Goal: Share content: Share content

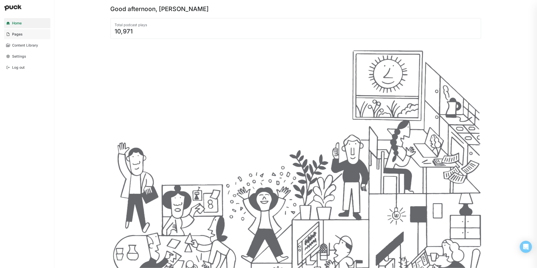
click at [29, 35] on link "Pages" at bounding box center [27, 34] width 46 height 10
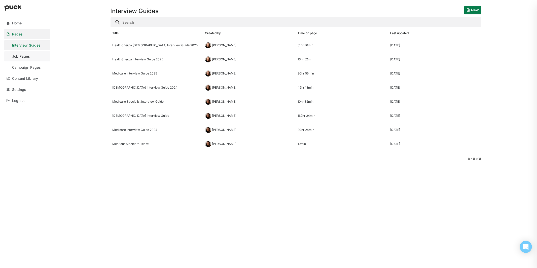
click at [32, 55] on link "Job Pages" at bounding box center [27, 56] width 46 height 10
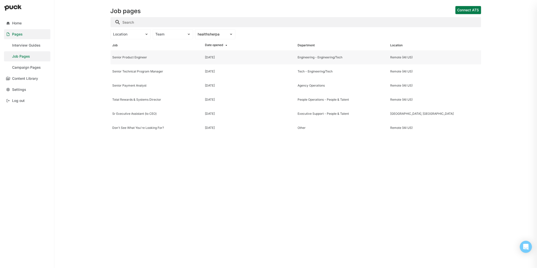
click at [134, 58] on div "Senior Product Engineer" at bounding box center [157, 58] width 89 height 4
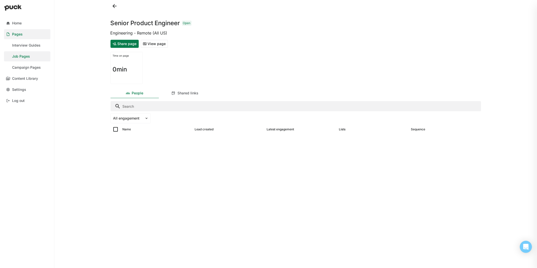
click at [152, 42] on button "View page" at bounding box center [154, 44] width 27 height 8
click at [130, 44] on button "Share page" at bounding box center [125, 44] width 28 height 8
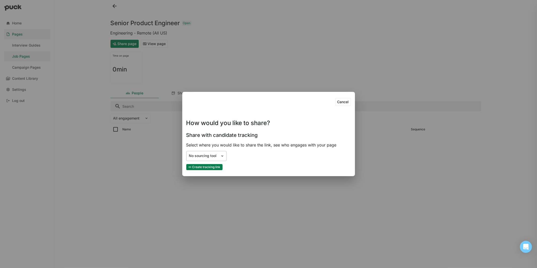
click at [209, 157] on div "No sourcing tool" at bounding box center [203, 156] width 29 height 4
click at [259, 148] on div "Cancel How would you like to share? Share with candidate tracking Select where …" at bounding box center [268, 134] width 165 height 76
click at [211, 166] on button "Create tracking link" at bounding box center [204, 167] width 36 height 6
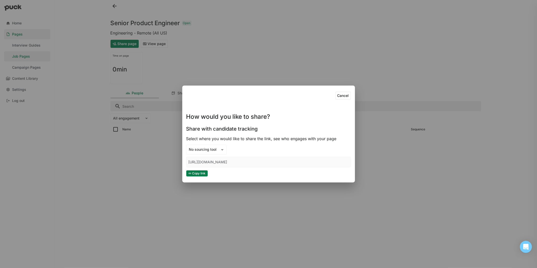
click at [198, 173] on button "Copy link" at bounding box center [196, 173] width 21 height 6
click at [201, 174] on button "Copy link" at bounding box center [196, 173] width 21 height 6
click at [482, 84] on div "Cancel How would you like to share? Share with candidate tracking Select where …" at bounding box center [268, 134] width 537 height 268
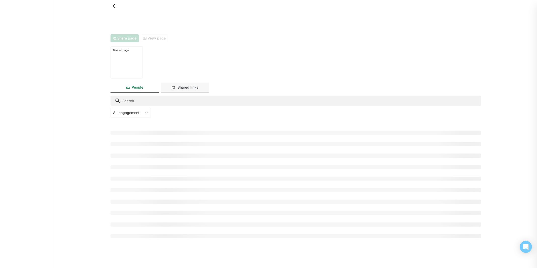
click at [201, 92] on div "Shared links" at bounding box center [185, 88] width 48 height 10
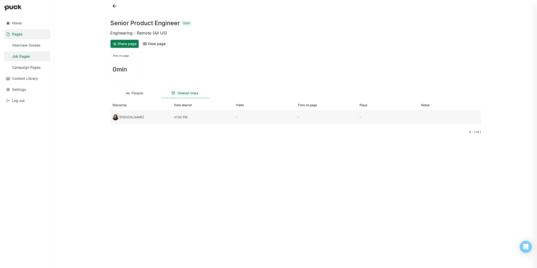
click at [153, 115] on div "[PERSON_NAME]" at bounding box center [142, 117] width 62 height 14
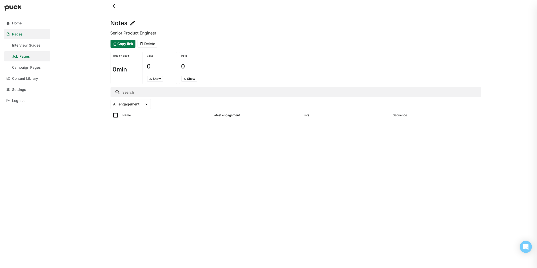
click at [134, 22] on img at bounding box center [133, 23] width 6 height 6
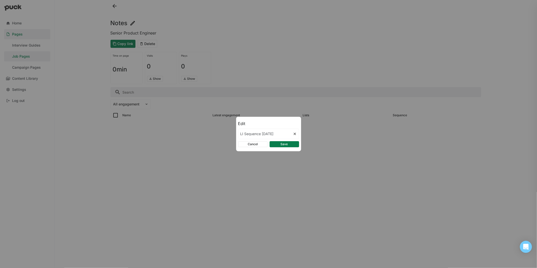
type input "LI Sequence October 2025"
click at [288, 141] on button "Save" at bounding box center [284, 144] width 29 height 6
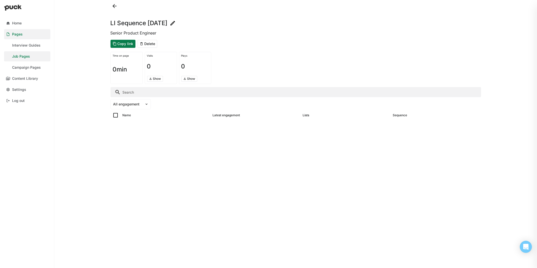
click at [176, 23] on img at bounding box center [173, 23] width 6 height 6
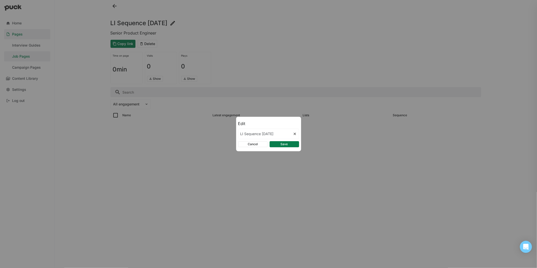
drag, startPoint x: 244, startPoint y: 133, endPoint x: 233, endPoint y: 133, distance: 11.6
click at [233, 133] on div "Edit LI Sequence October 2025 Cancel Save" at bounding box center [268, 134] width 537 height 268
type input "Sequence October 2025"
click at [292, 144] on button "Save" at bounding box center [284, 144] width 29 height 6
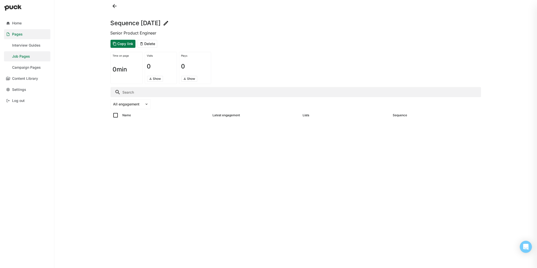
click at [114, 3] on button at bounding box center [115, 6] width 8 height 8
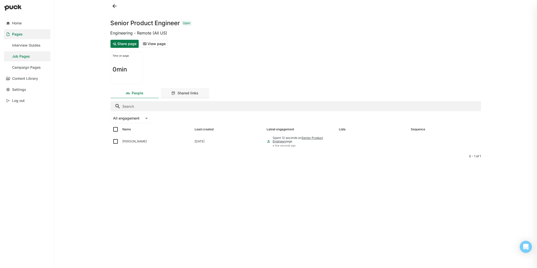
click at [194, 90] on div "Shared links" at bounding box center [185, 93] width 48 height 10
